Goal: Find specific page/section: Find specific page/section

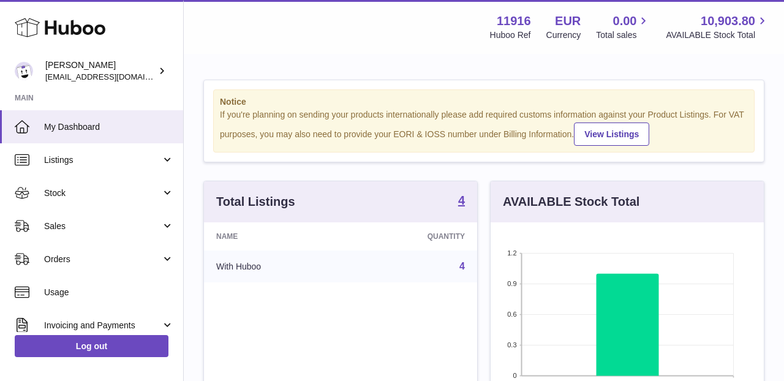
scroll to position [191, 273]
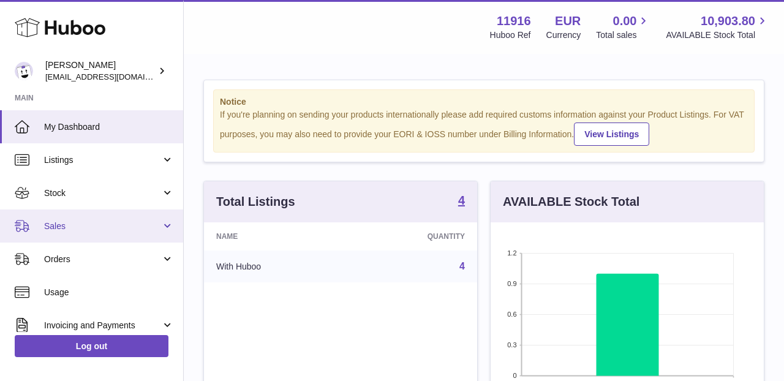
click at [116, 211] on link "Sales" at bounding box center [91, 225] width 183 height 33
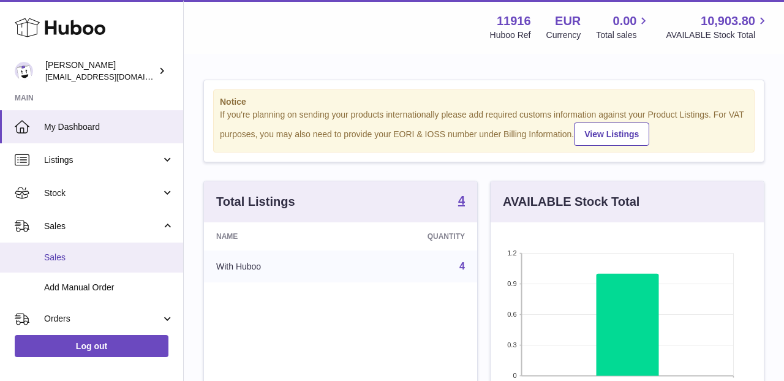
click at [108, 267] on link "Sales" at bounding box center [91, 257] width 183 height 30
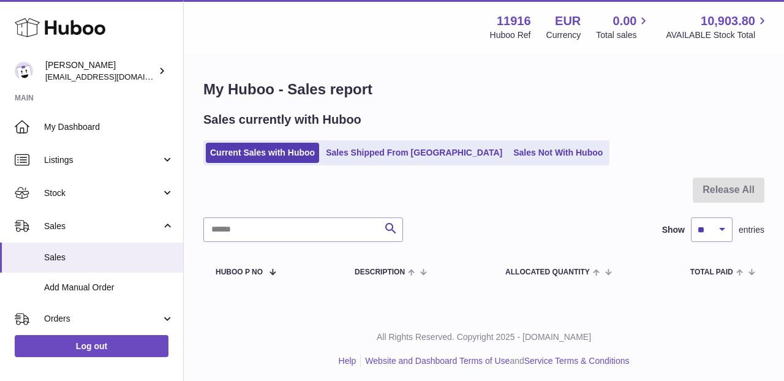
click at [463, 142] on ul "Current Sales with Huboo Sales Shipped From [GEOGRAPHIC_DATA] Sales Not With Hu…" at bounding box center [406, 152] width 406 height 25
click at [509, 156] on link "Sales Not With Huboo" at bounding box center [558, 153] width 98 height 20
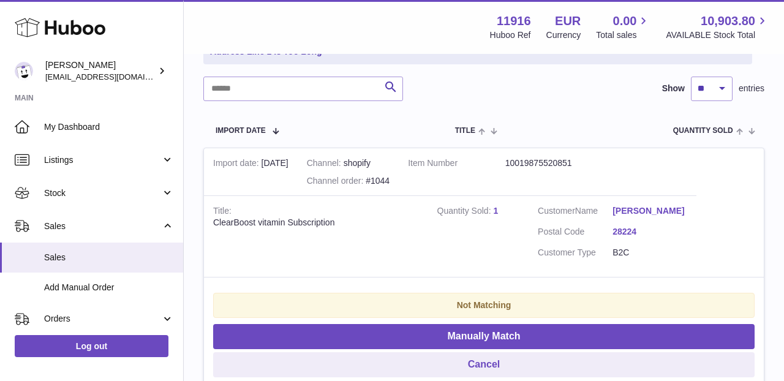
scroll to position [193, 0]
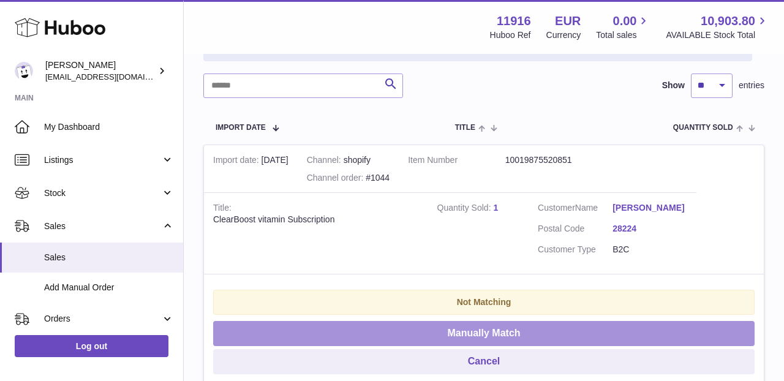
click at [482, 325] on button "Manually Match" at bounding box center [483, 333] width 541 height 25
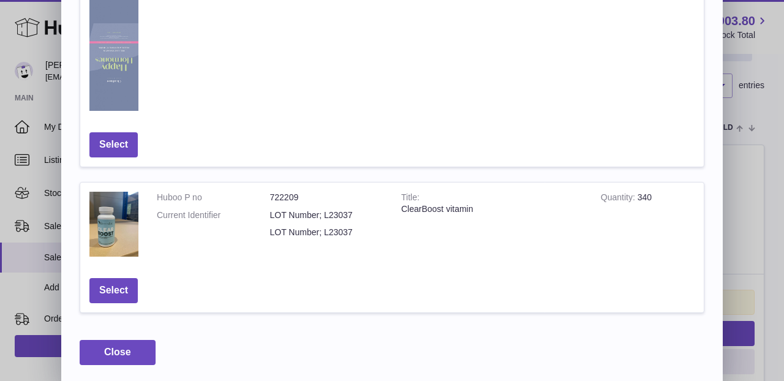
scroll to position [754, 0]
click at [125, 288] on button "Select" at bounding box center [113, 291] width 48 height 25
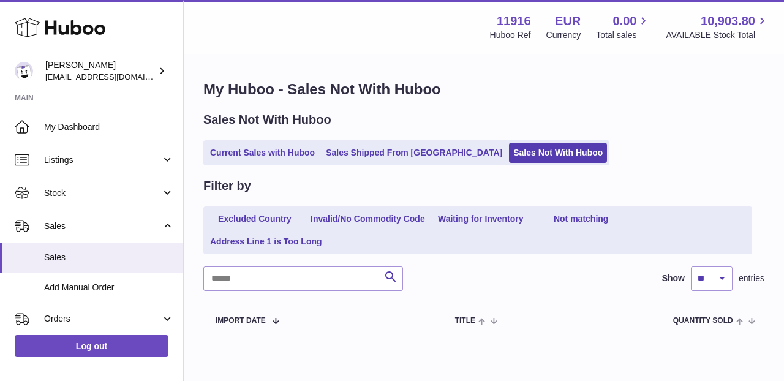
scroll to position [0, 0]
click at [102, 244] on link "Sales" at bounding box center [91, 257] width 183 height 30
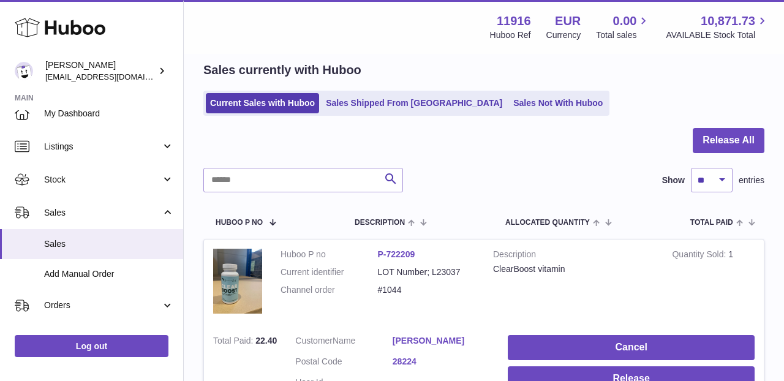
scroll to position [15, 0]
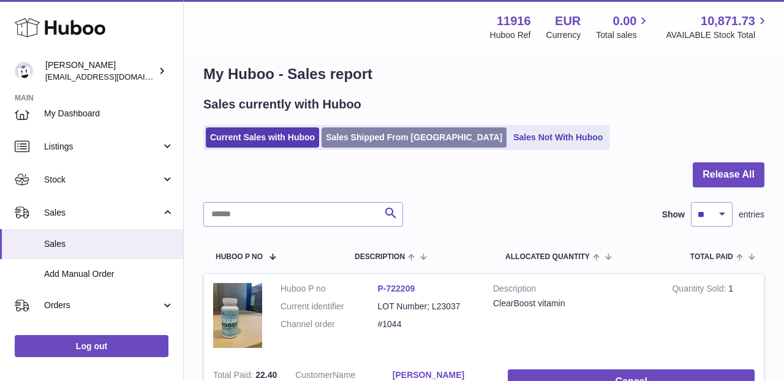
click at [347, 135] on link "Sales Shipped From [GEOGRAPHIC_DATA]" at bounding box center [413, 137] width 185 height 20
